Goal: Information Seeking & Learning: Learn about a topic

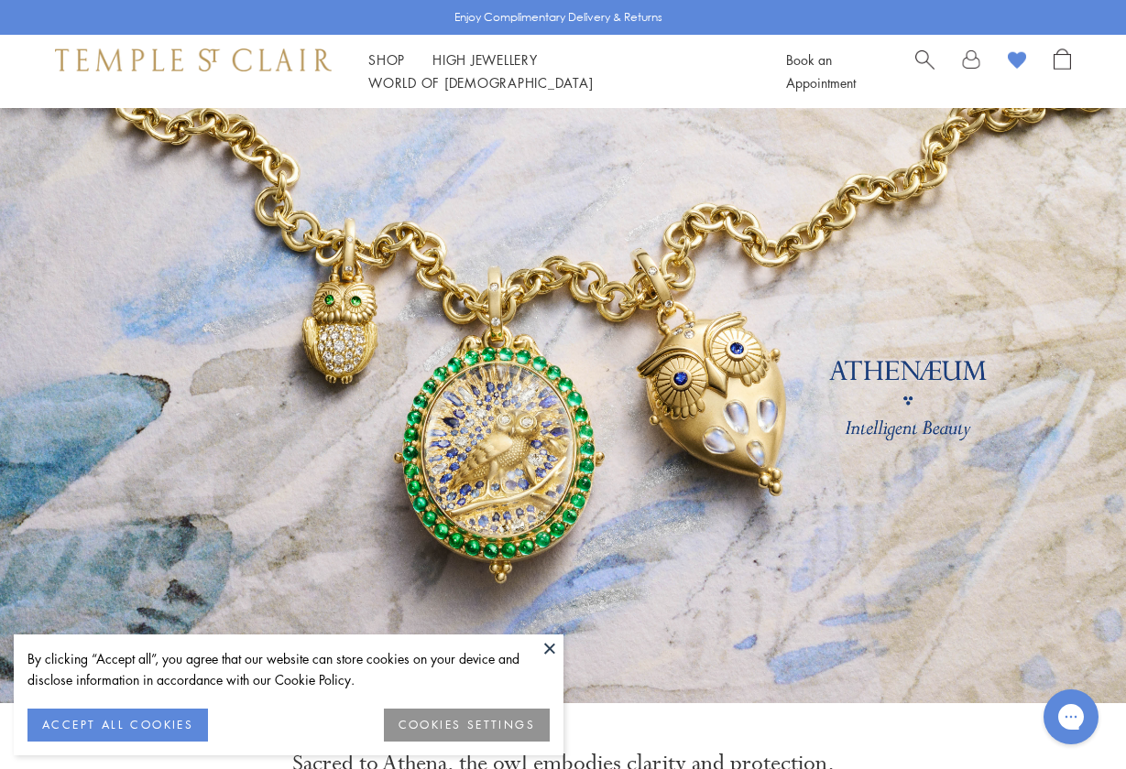
click at [146, 714] on button "ACCEPT ALL COOKIES" at bounding box center [117, 725] width 180 height 33
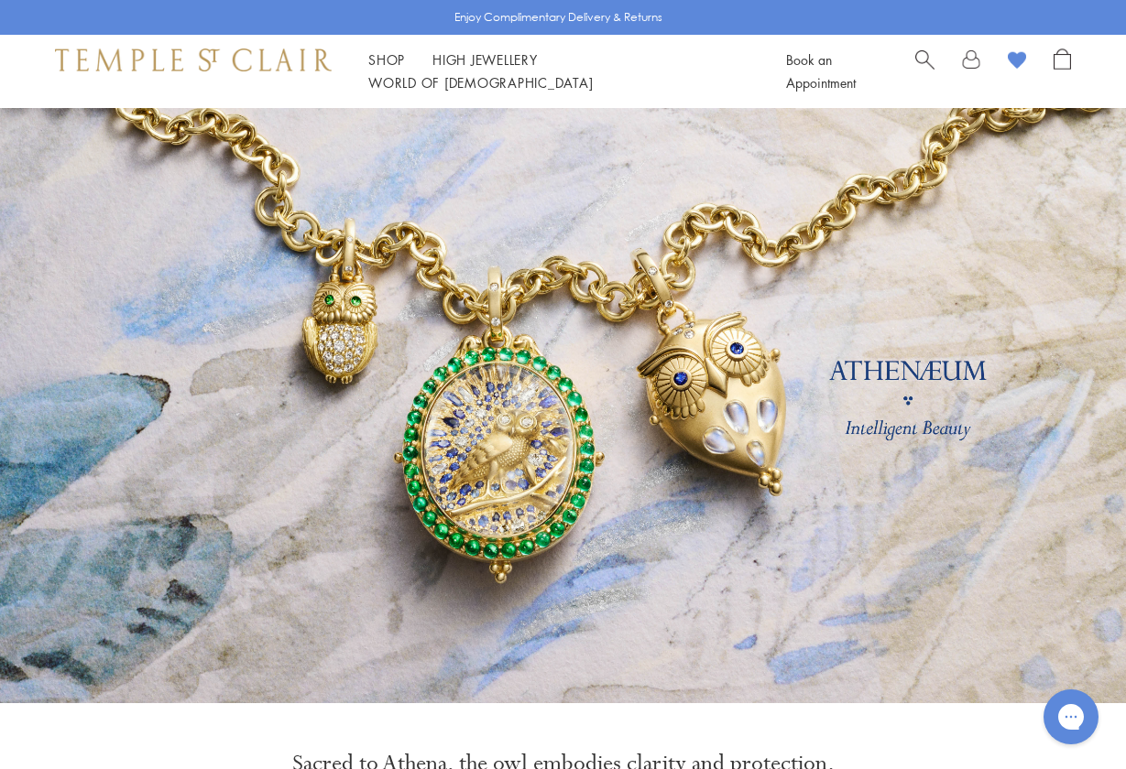
click at [338, 358] on link at bounding box center [563, 405] width 1126 height 595
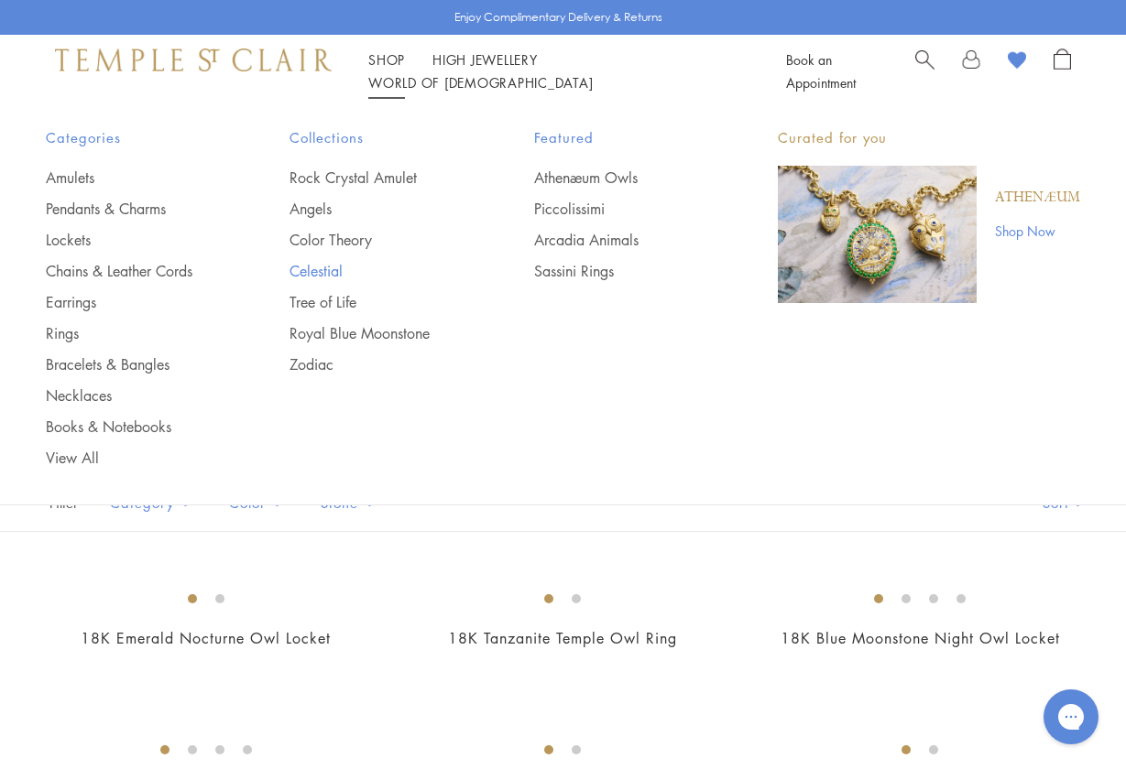
click at [317, 267] on link "Celestial" at bounding box center [374, 271] width 170 height 20
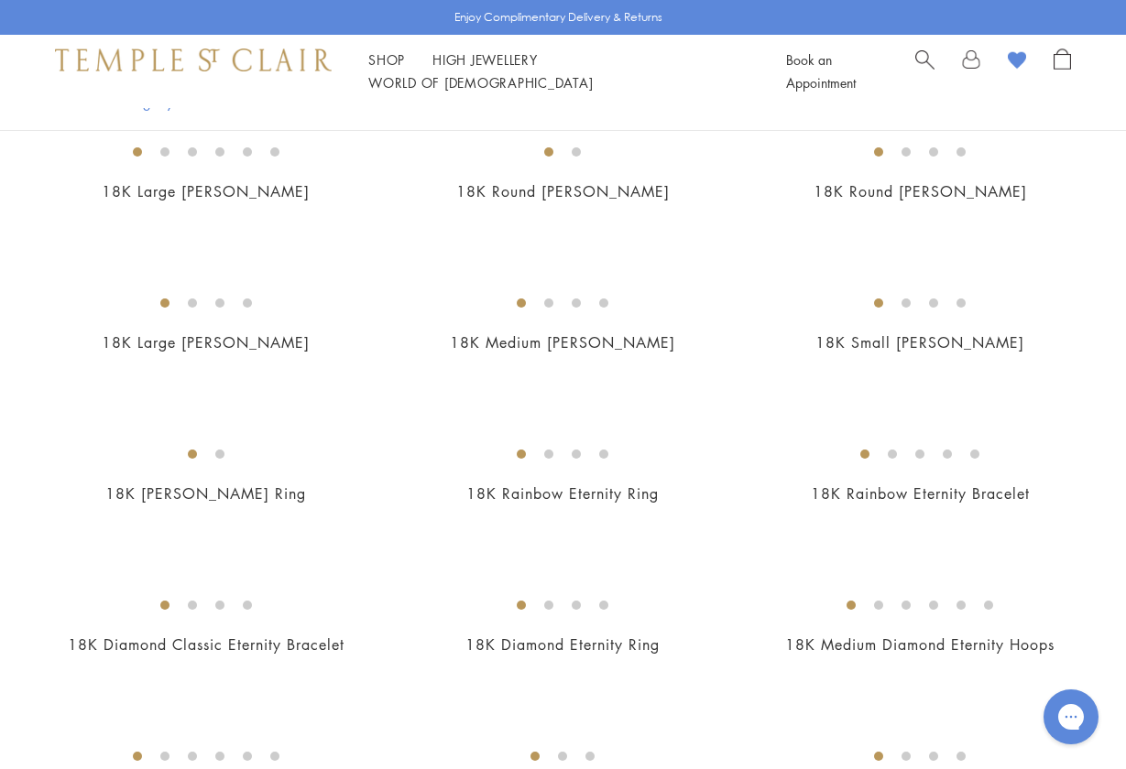
scroll to position [1799, 0]
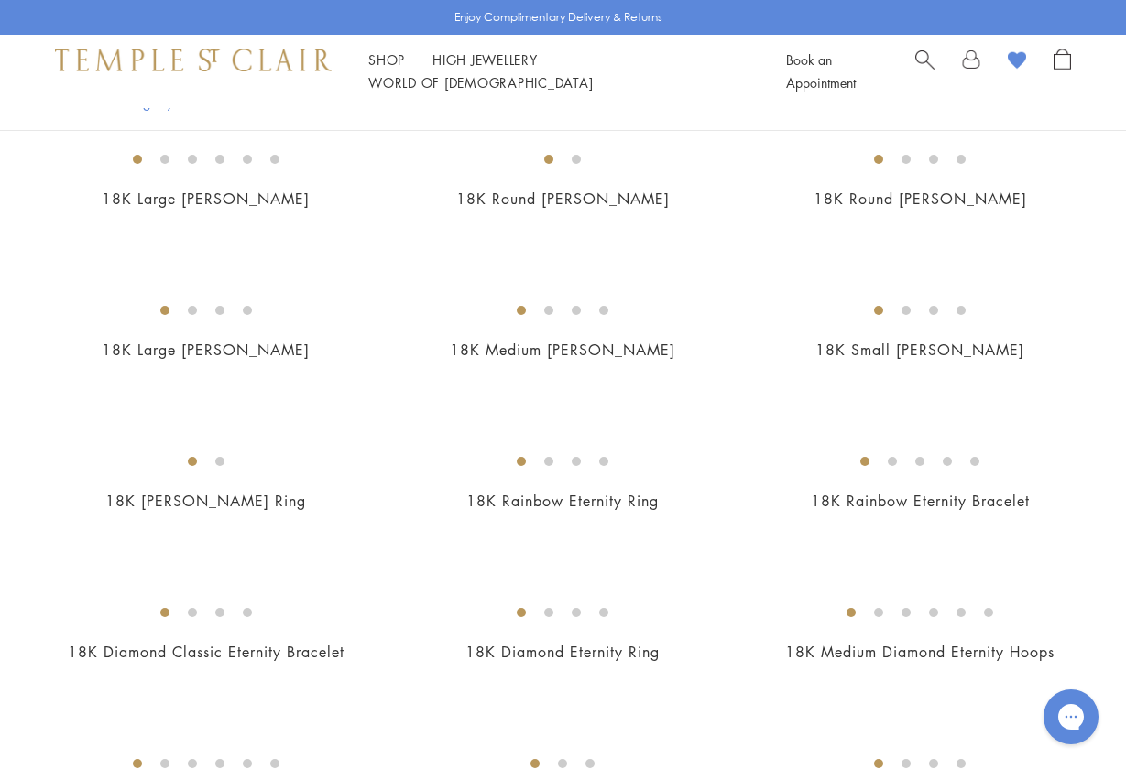
click at [0, 0] on img at bounding box center [0, 0] width 0 height 0
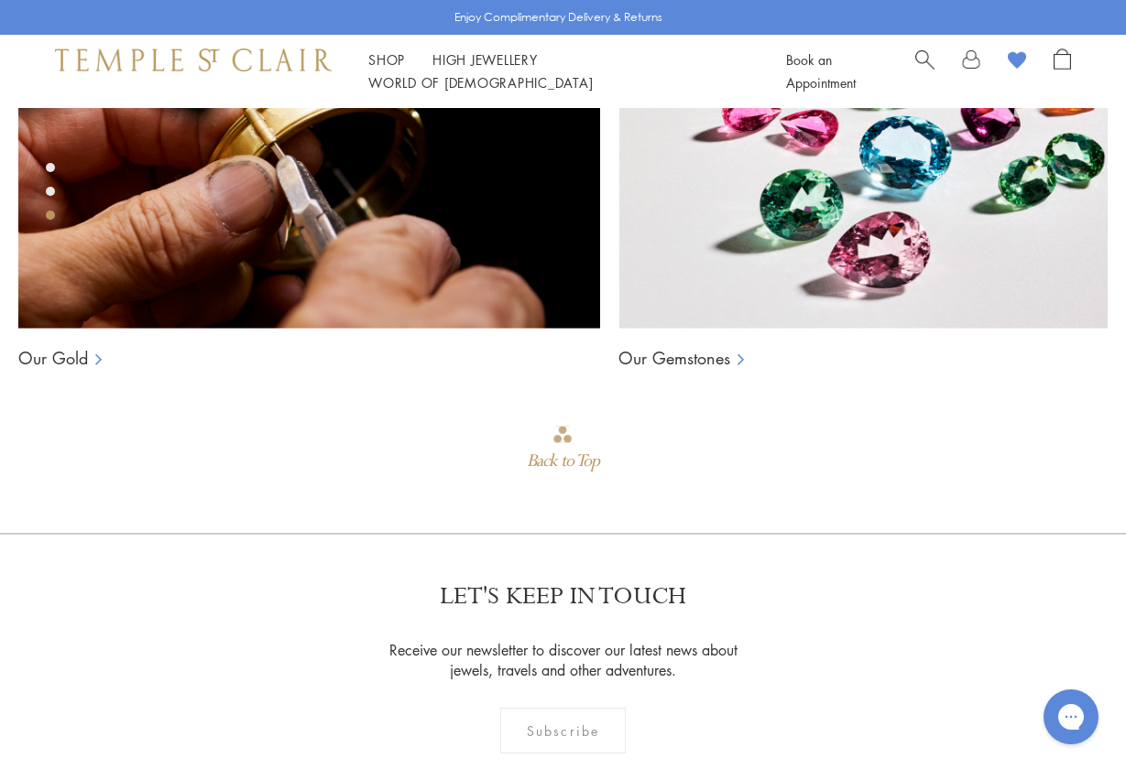
scroll to position [1291, 0]
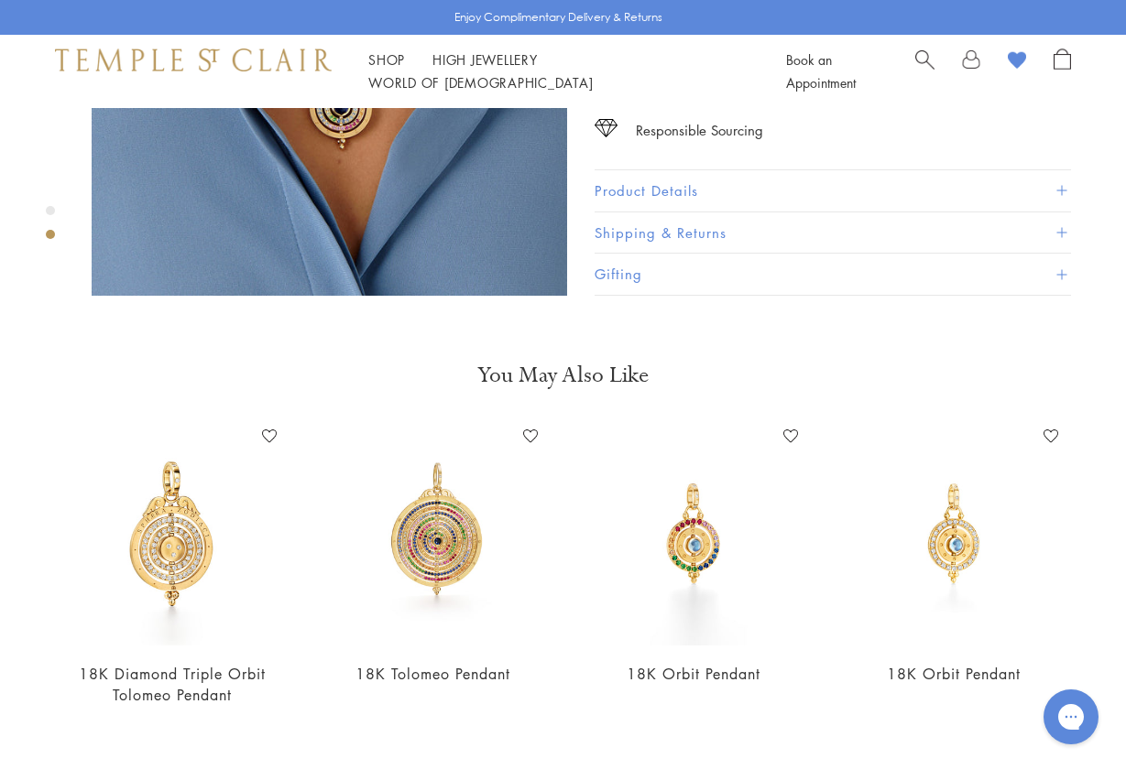
scroll to position [798, 0]
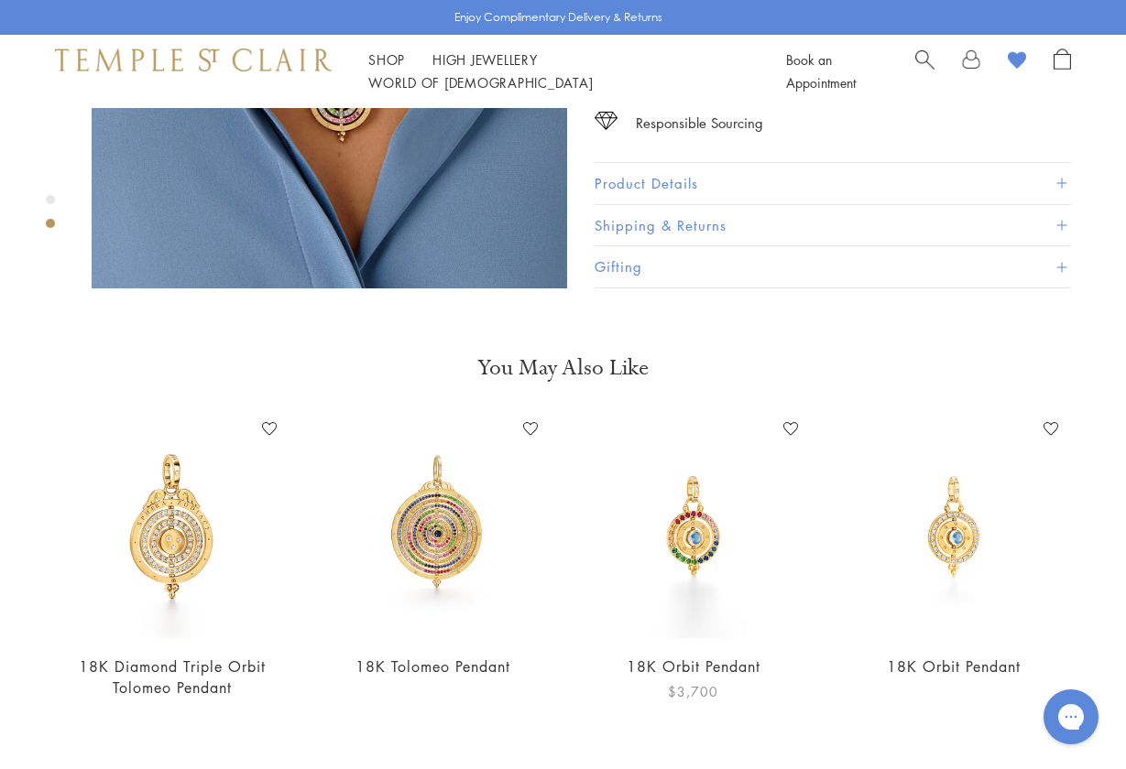
click at [690, 515] on img at bounding box center [694, 527] width 224 height 224
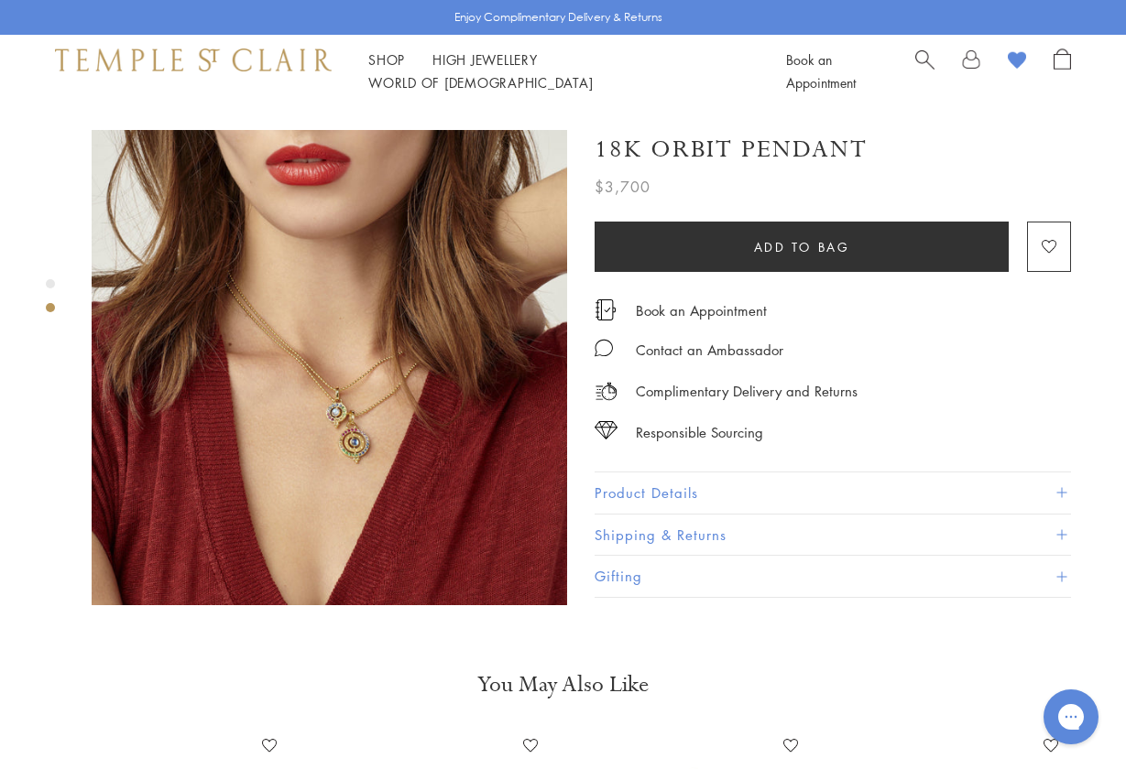
scroll to position [366, 0]
